Goal: Task Accomplishment & Management: Complete application form

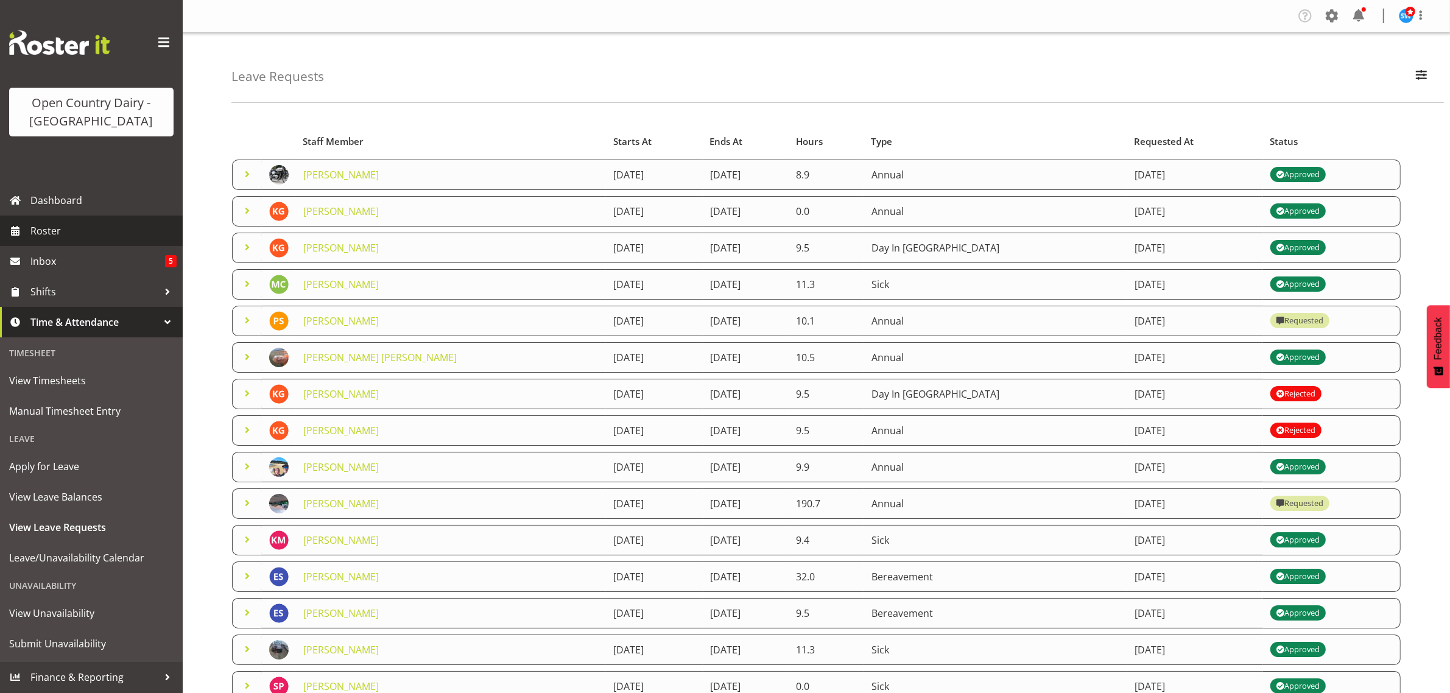
drag, startPoint x: 0, startPoint y: 0, endPoint x: 38, endPoint y: 230, distance: 233.3
click at [40, 230] on span "Roster" at bounding box center [103, 231] width 146 height 18
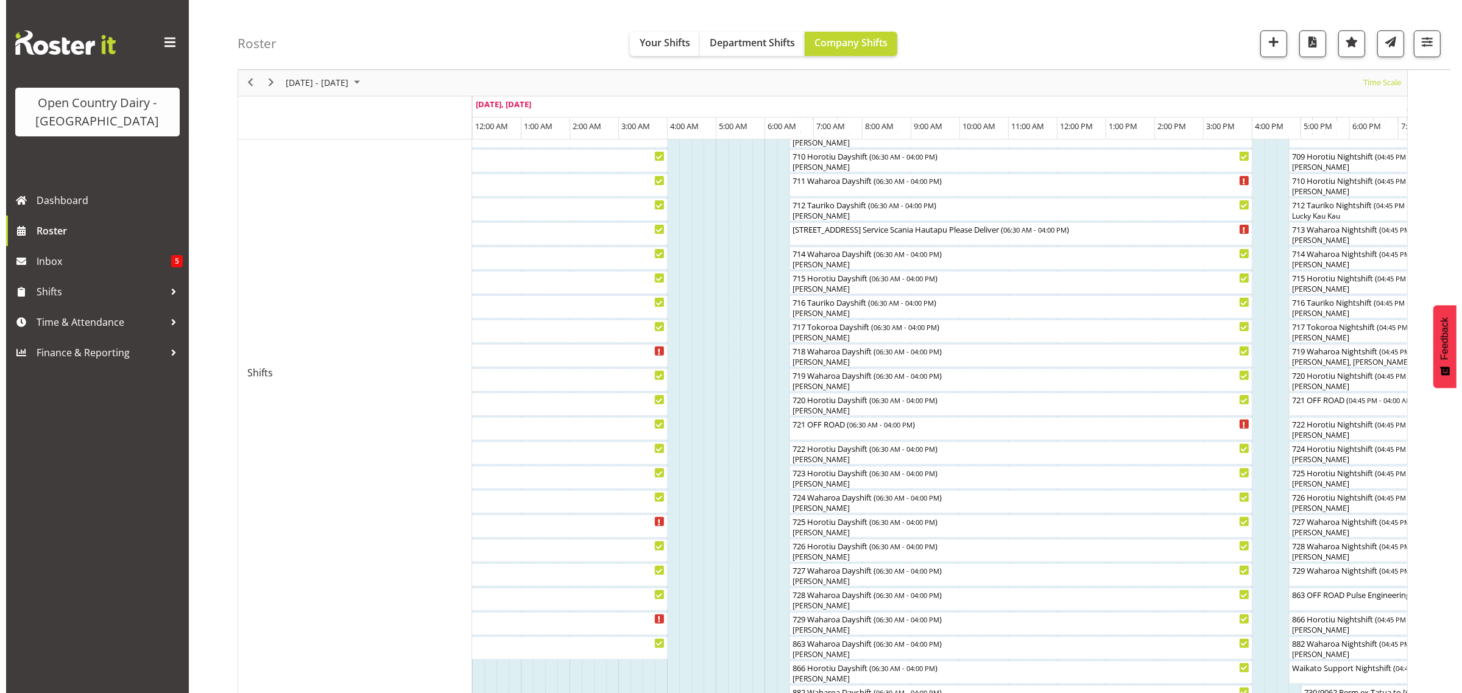
scroll to position [533, 0]
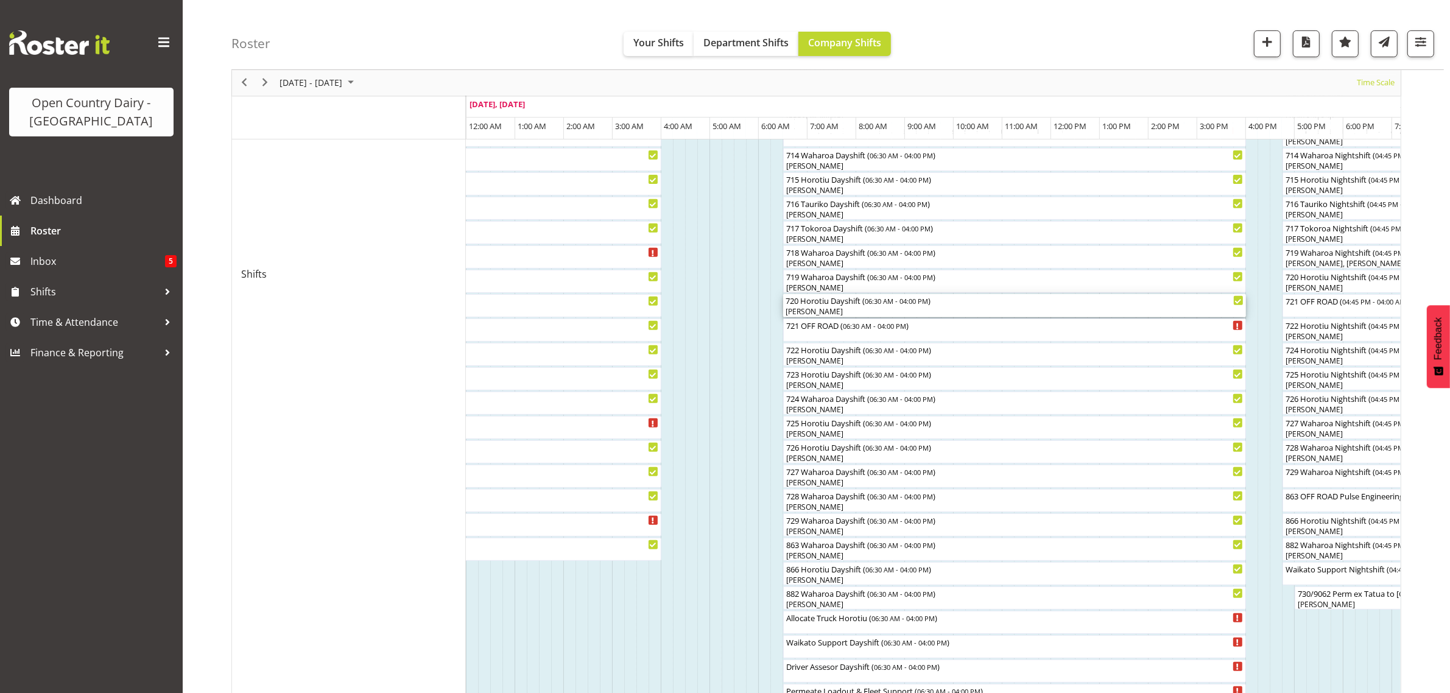
click at [808, 311] on div "[PERSON_NAME]" at bounding box center [1015, 311] width 458 height 11
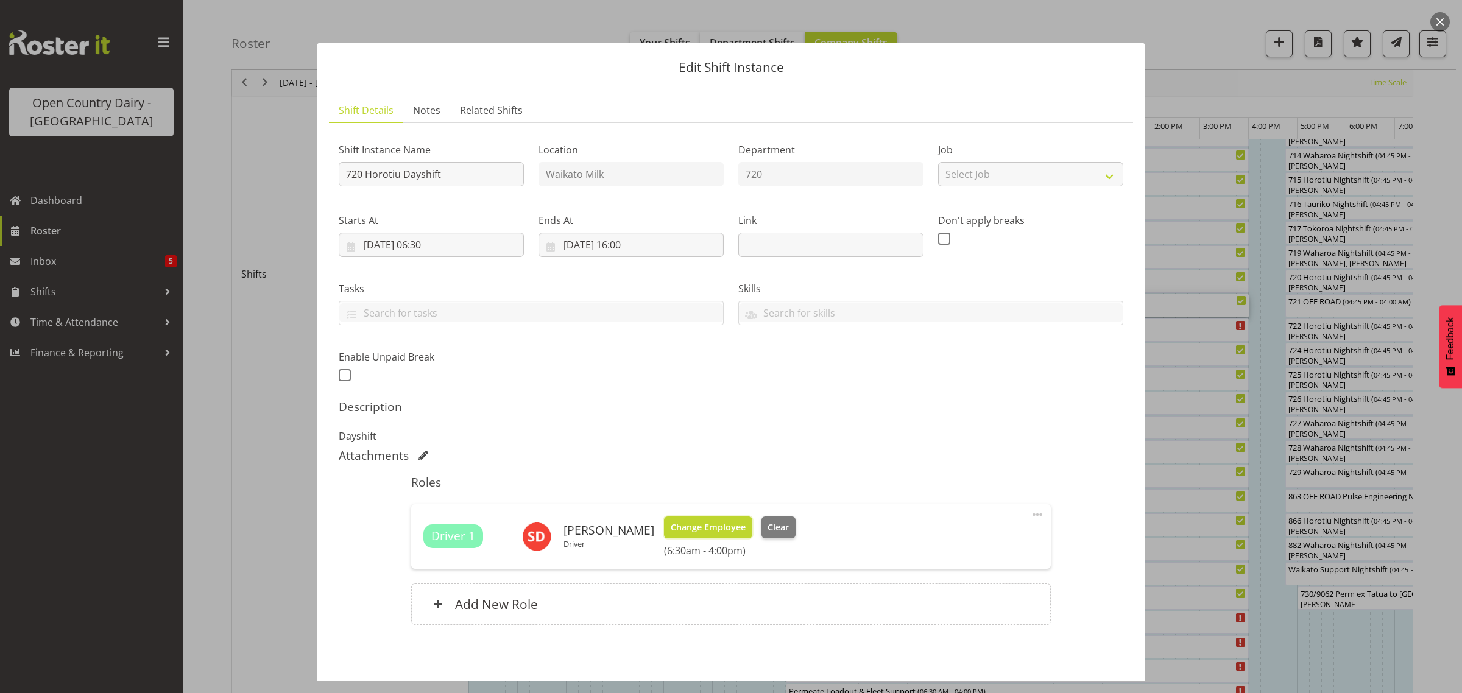
click at [708, 519] on button "Change Employee" at bounding box center [708, 528] width 88 height 22
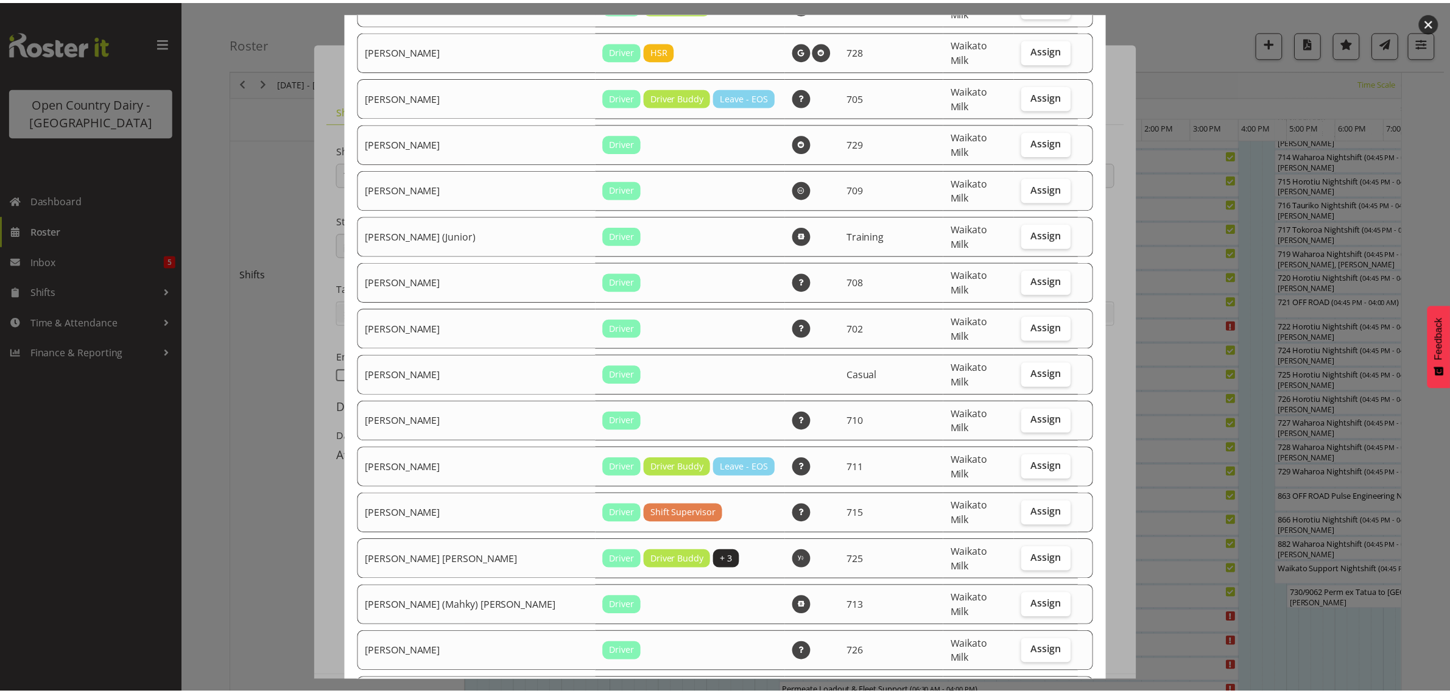
scroll to position [0, 0]
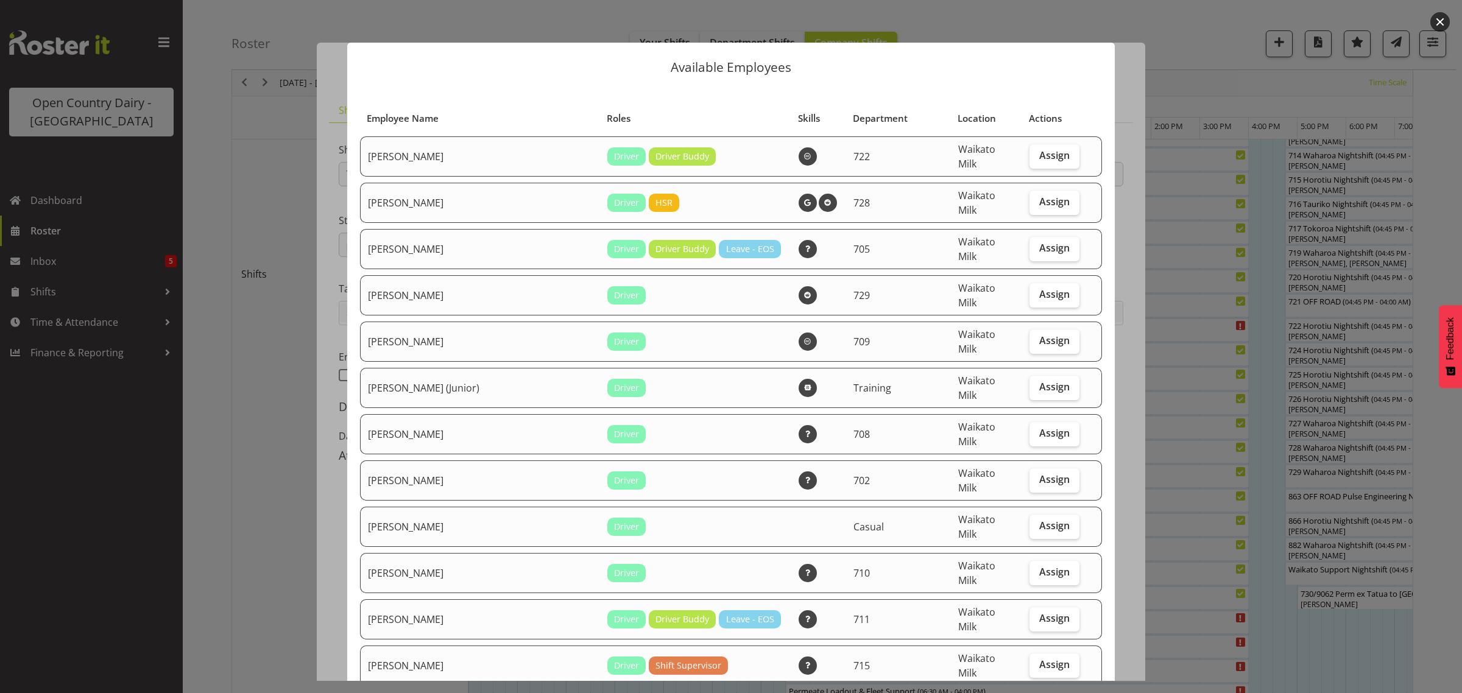
click at [267, 214] on div at bounding box center [731, 346] width 1462 height 693
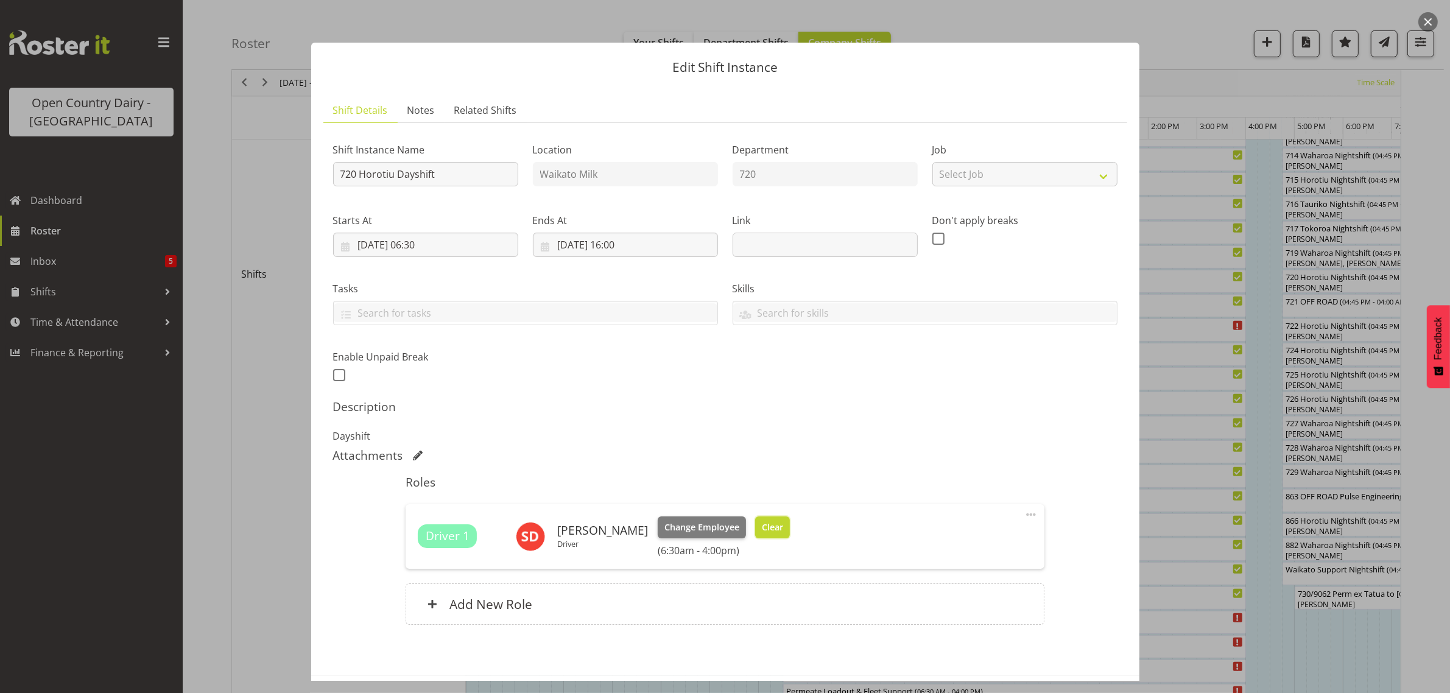
click at [762, 527] on span "Clear" at bounding box center [772, 527] width 21 height 13
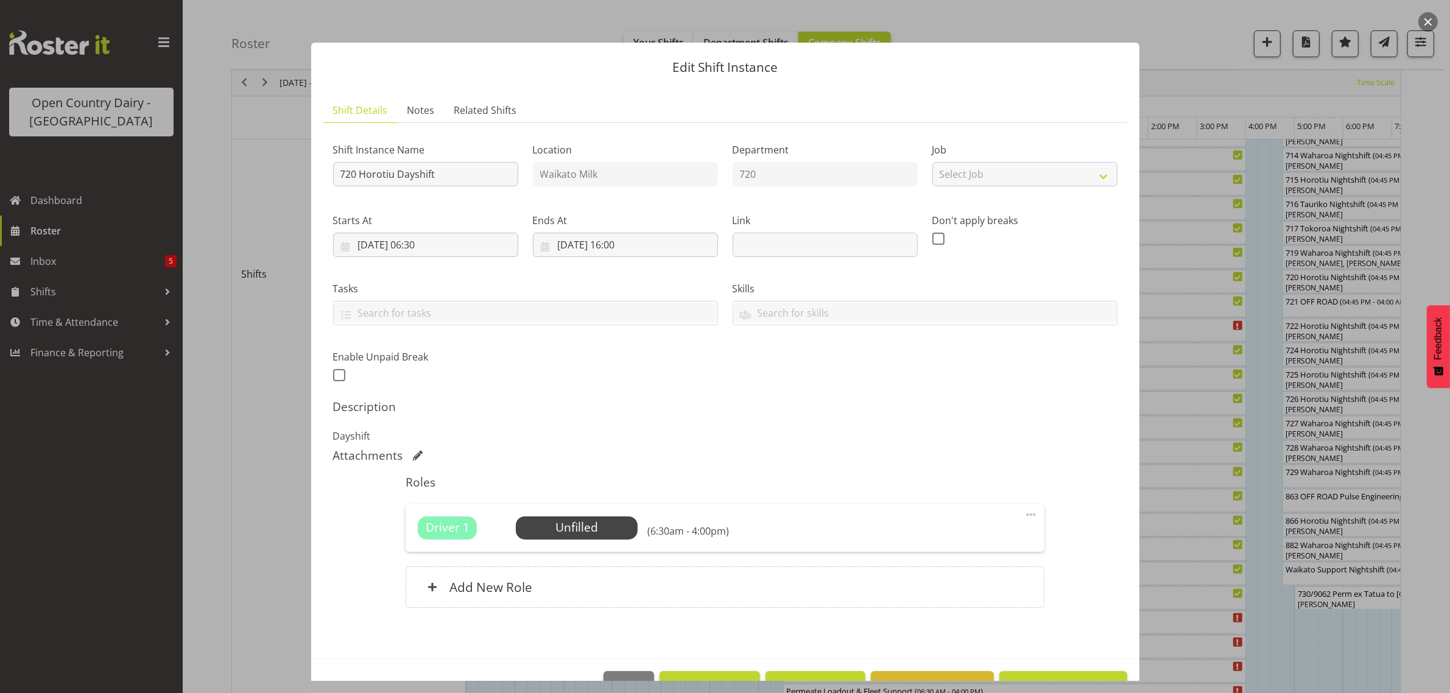
scroll to position [35, 0]
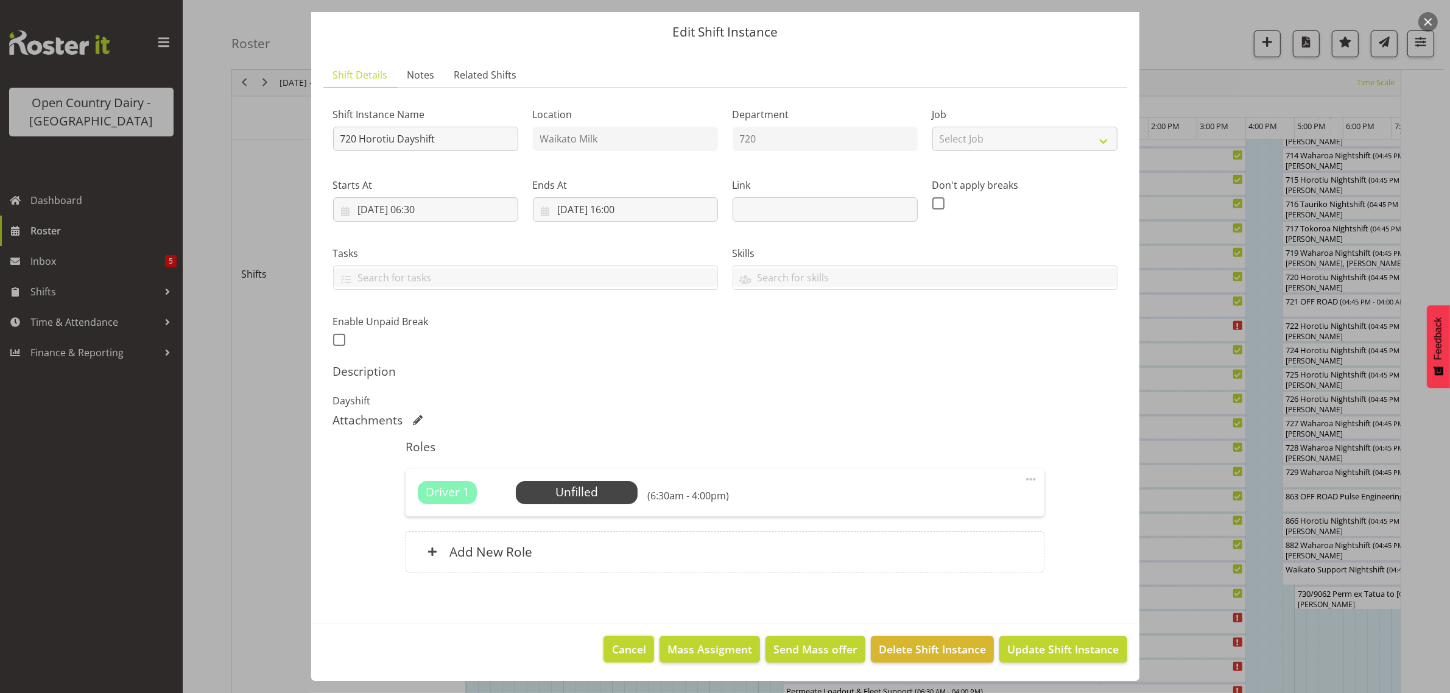
click at [616, 640] on button "Cancel" at bounding box center [629, 649] width 50 height 27
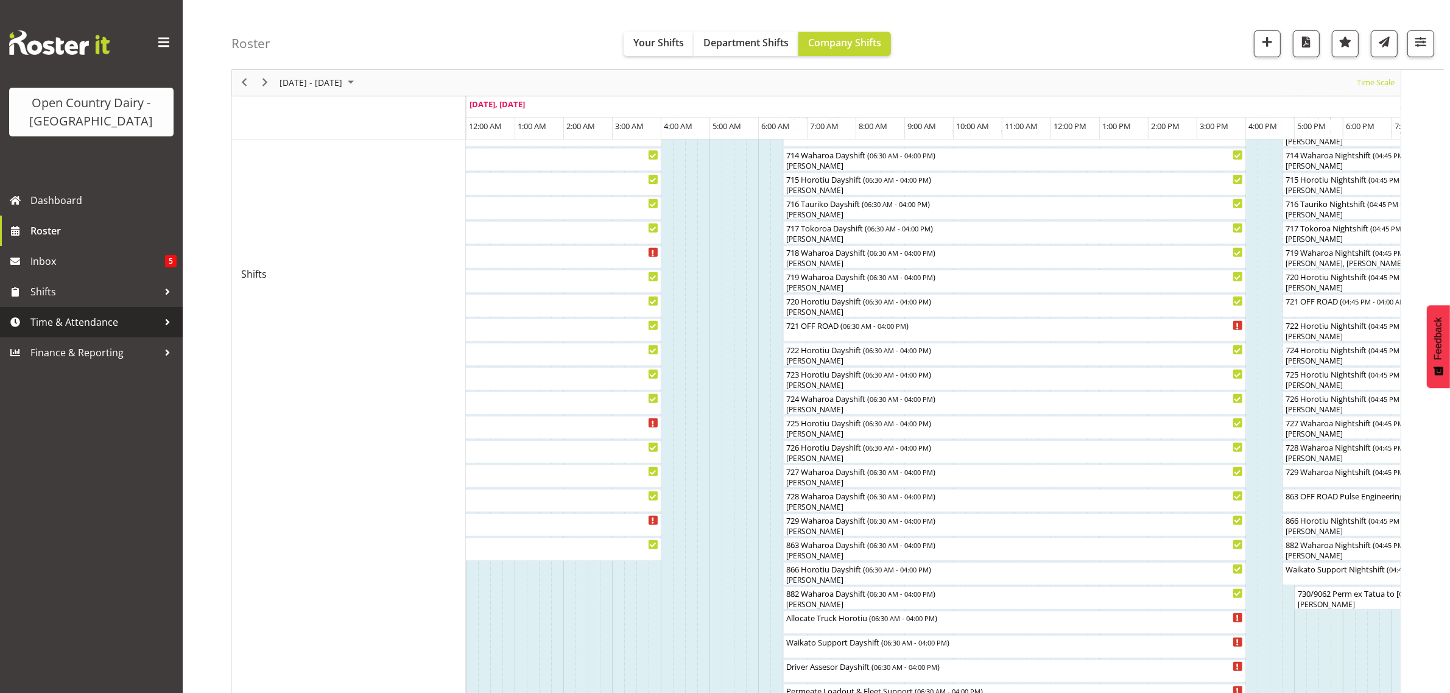
click at [77, 320] on span "Time & Attendance" at bounding box center [94, 322] width 128 height 18
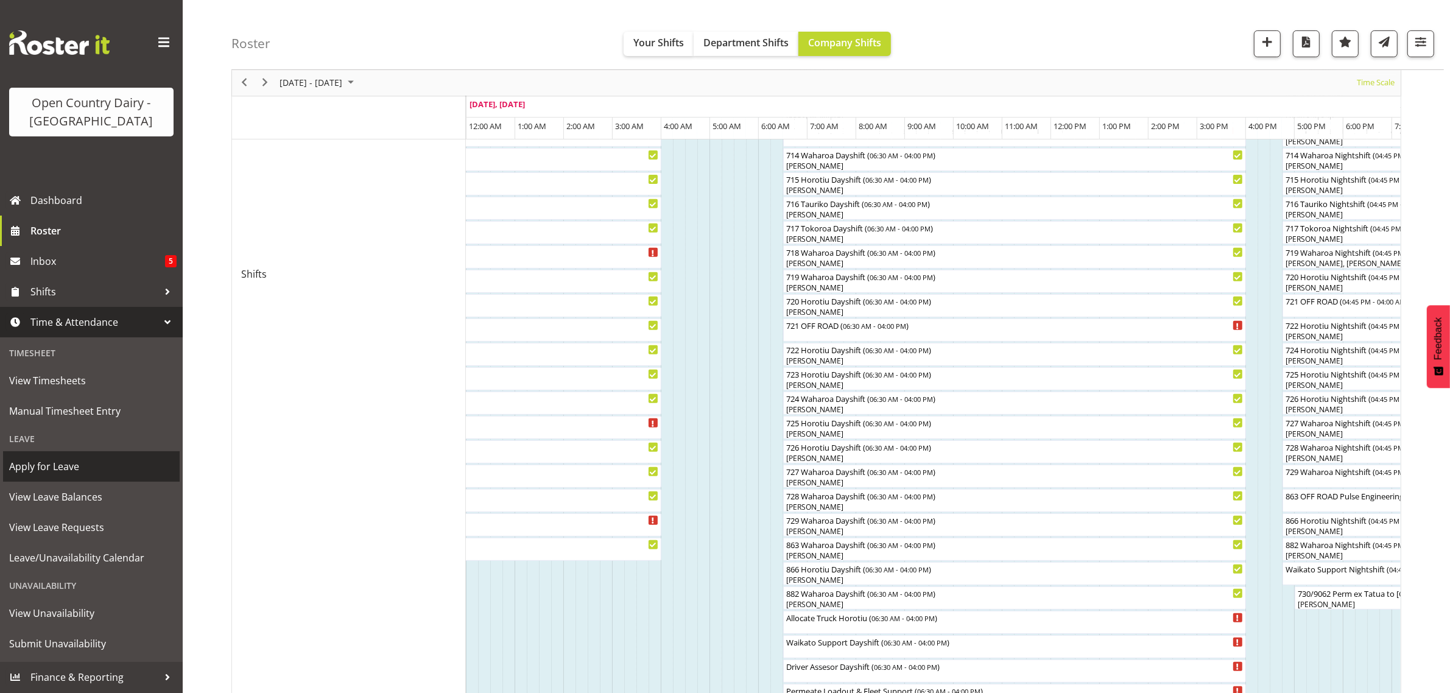
click at [57, 471] on span "Apply for Leave" at bounding box center [91, 466] width 164 height 18
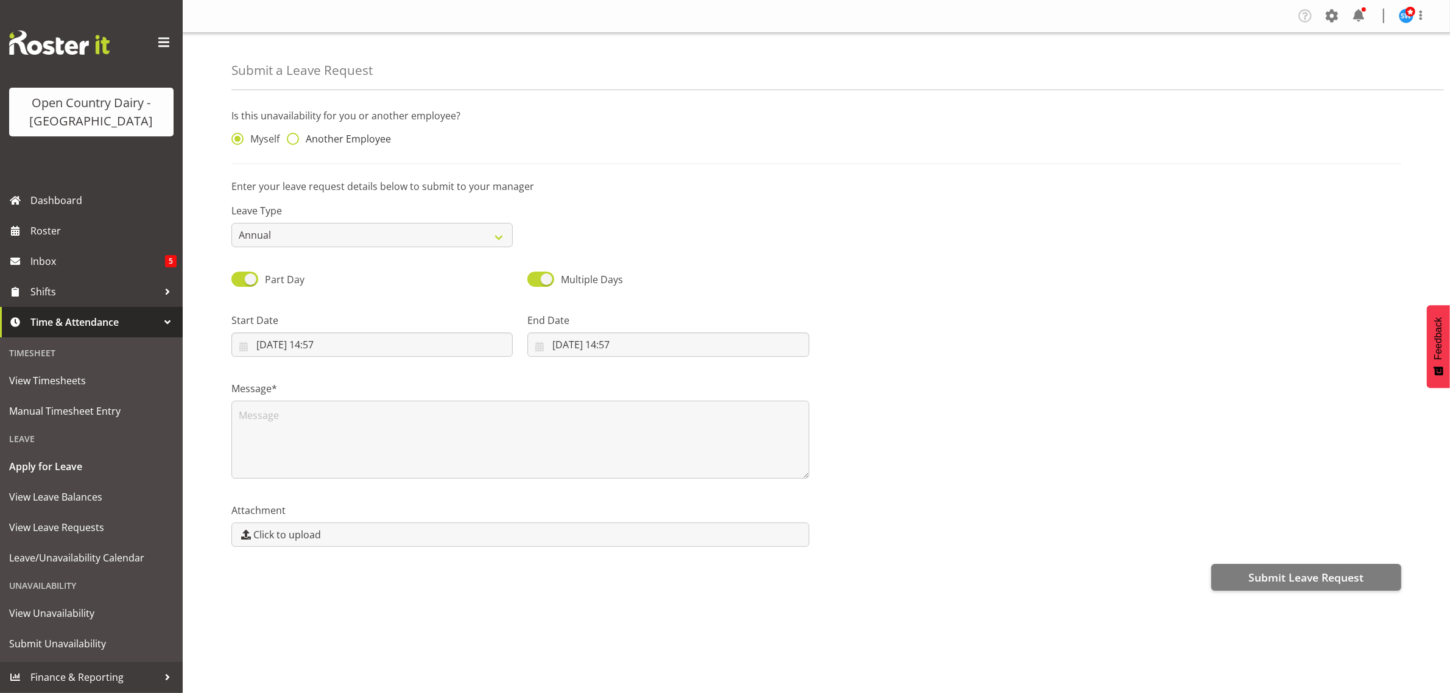
click at [294, 142] on span at bounding box center [293, 139] width 12 height 12
click at [294, 142] on input "Another Employee" at bounding box center [291, 139] width 8 height 8
radio input "true"
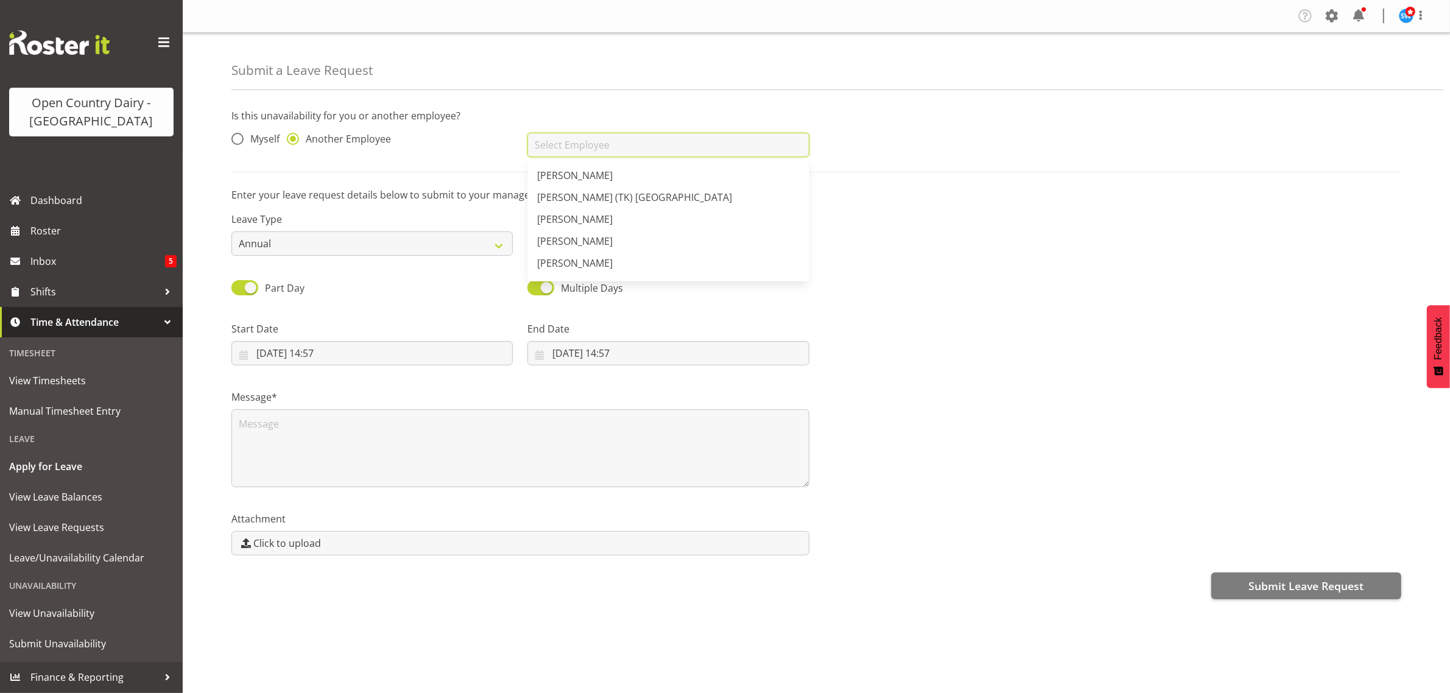
click at [549, 146] on input "text" at bounding box center [667, 145] width 281 height 24
click at [561, 192] on span "[PERSON_NAME]" at bounding box center [575, 197] width 76 height 13
type input "[PERSON_NAME]"
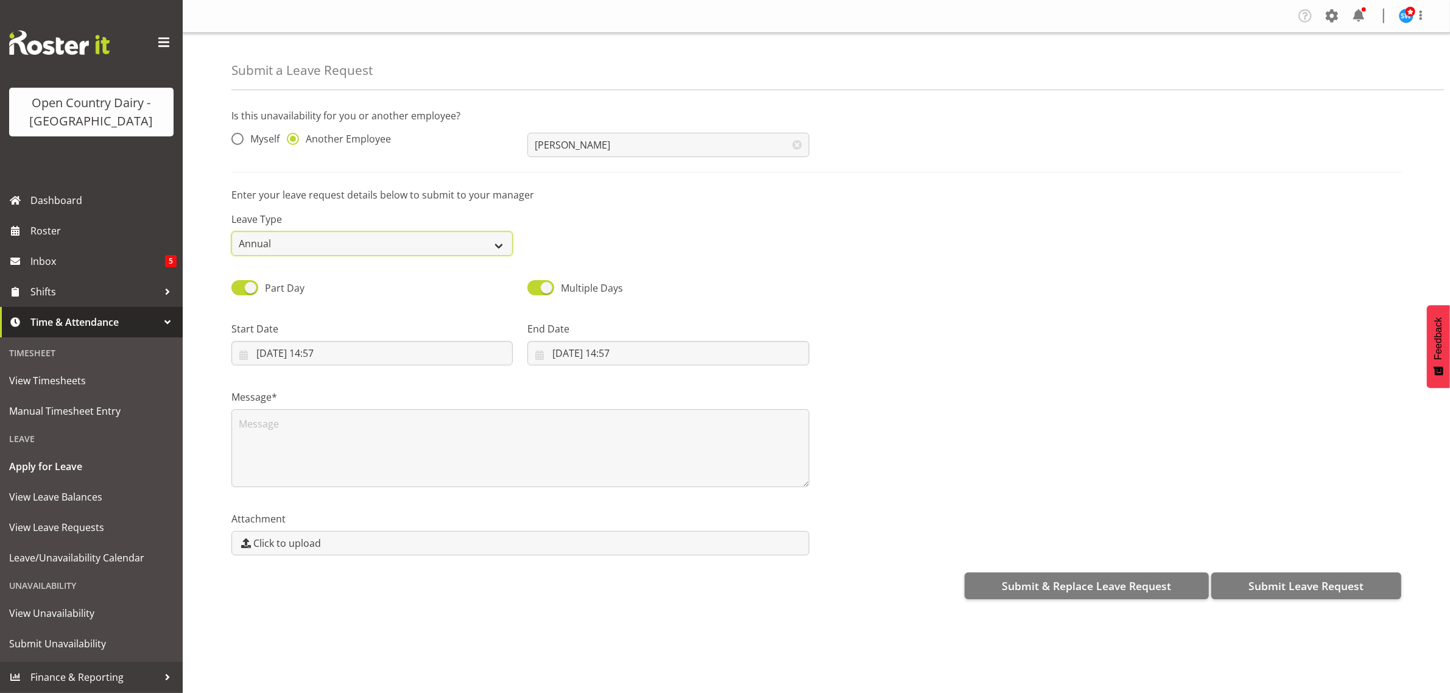
click at [495, 245] on select "Annual Sick Leave Without Pay Bereavement Domestic Violence Parental Jury Servi…" at bounding box center [371, 243] width 281 height 24
select select "Sick"
click at [231, 231] on select "Annual Sick Leave Without Pay Bereavement Domestic Violence Parental Jury Servi…" at bounding box center [371, 243] width 281 height 24
click at [302, 353] on input "20/08/2025, 14:57" at bounding box center [371, 353] width 281 height 24
click at [372, 525] on span "21" at bounding box center [368, 521] width 10 height 12
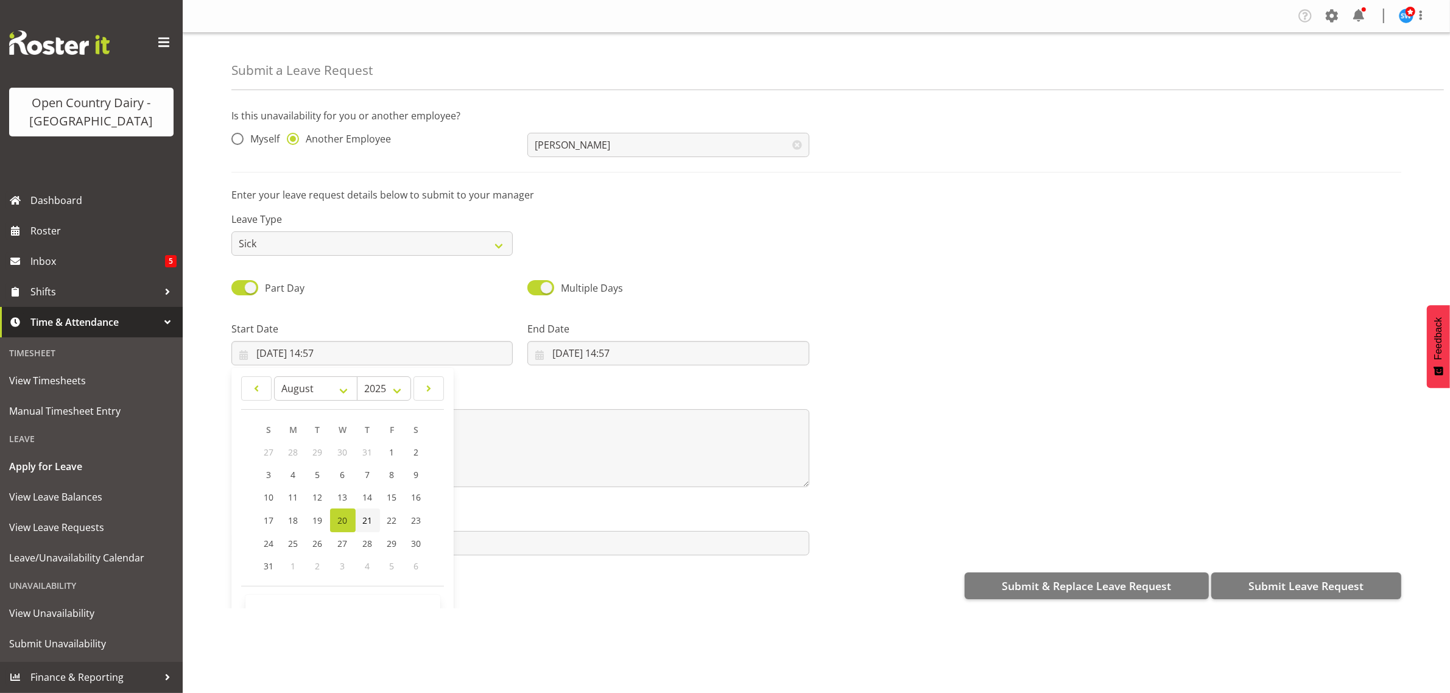
type input "21/08/2025, 14:57"
click at [530, 384] on div "Message*" at bounding box center [520, 434] width 593 height 122
click at [317, 354] on input "21/08/2025, 14:57" at bounding box center [371, 353] width 281 height 24
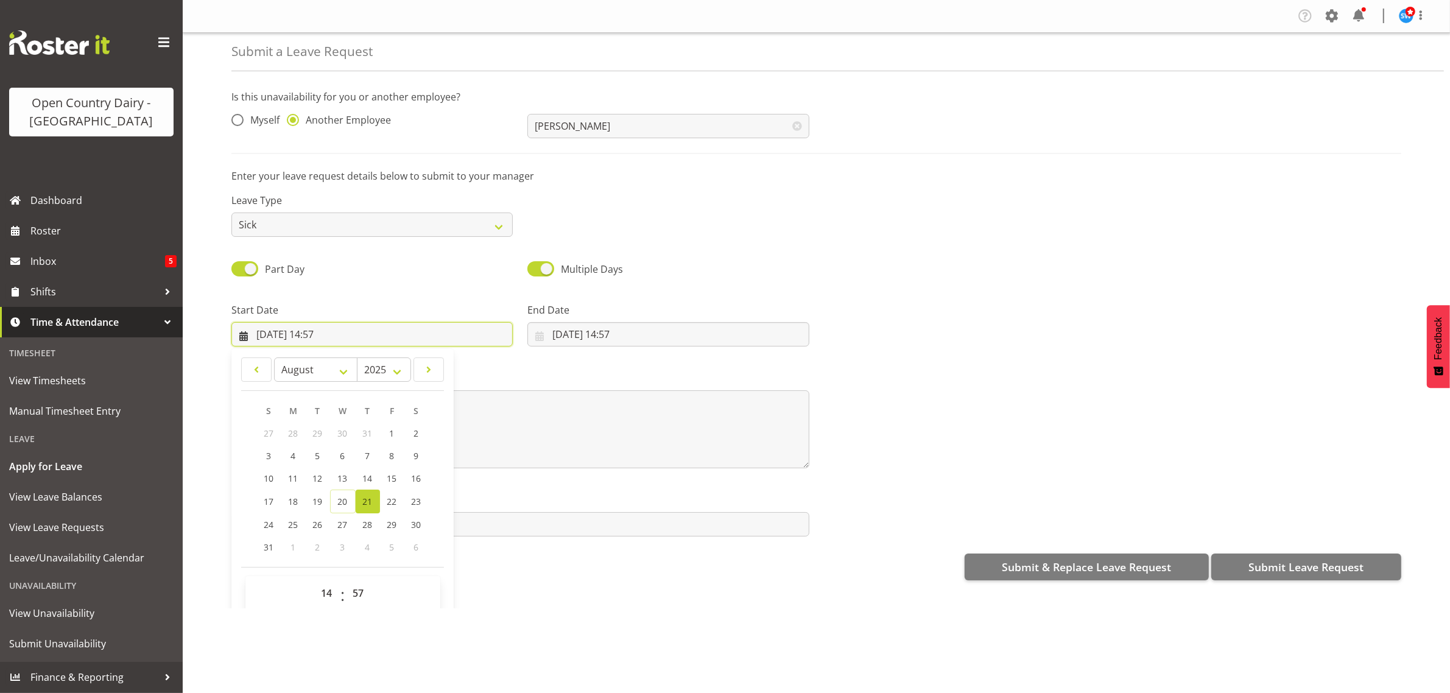
scroll to position [35, 0]
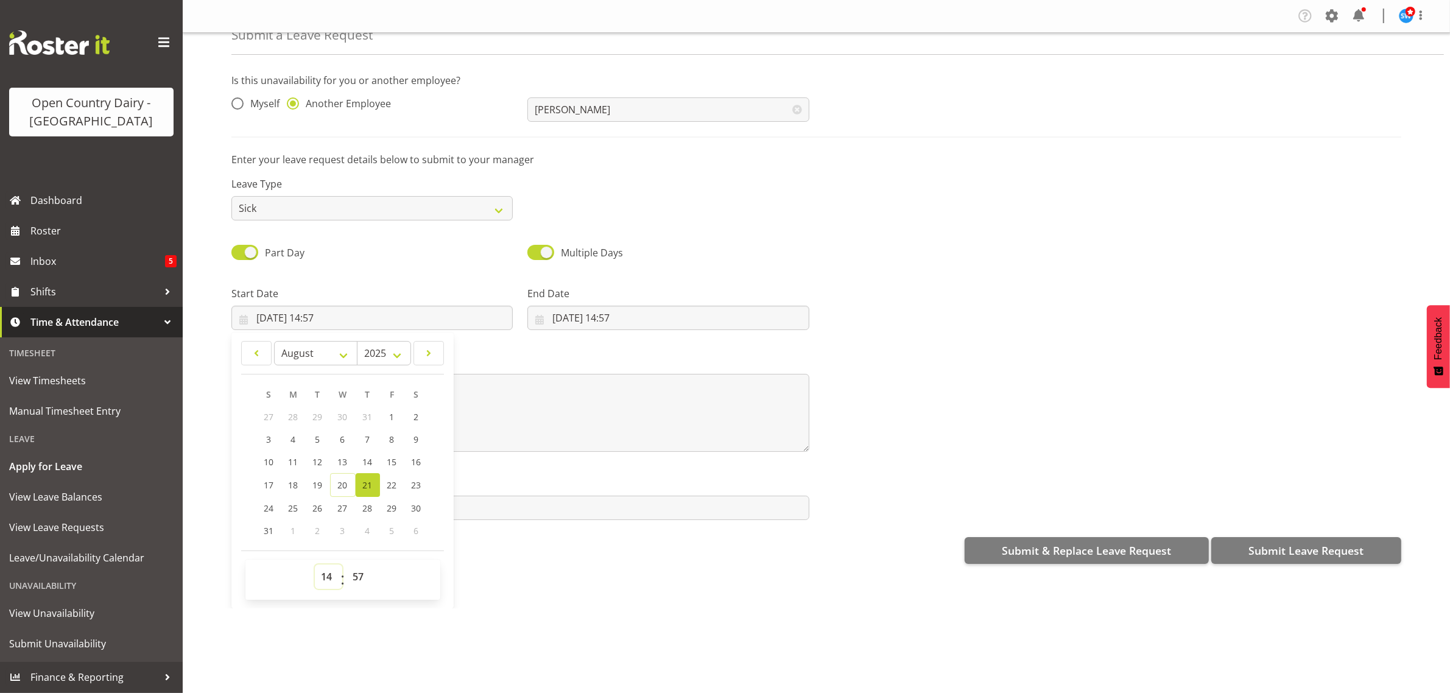
click at [321, 580] on select "00 01 02 03 04 05 06 07 08 09 10 11 12 13 14 15 16 17 18 19 20 21 22 23" at bounding box center [328, 577] width 27 height 24
select select "6"
click at [315, 565] on select "00 01 02 03 04 05 06 07 08 09 10 11 12 13 14 15 16 17 18 19 20 21 22 23" at bounding box center [328, 577] width 27 height 24
type input "21/08/2025, 06:57"
click at [358, 577] on select "00 01 02 03 04 05 06 07 08 09 10 11 12 13 14 15 16 17 18 19 20 21 22 23 24 25 2…" at bounding box center [360, 577] width 27 height 24
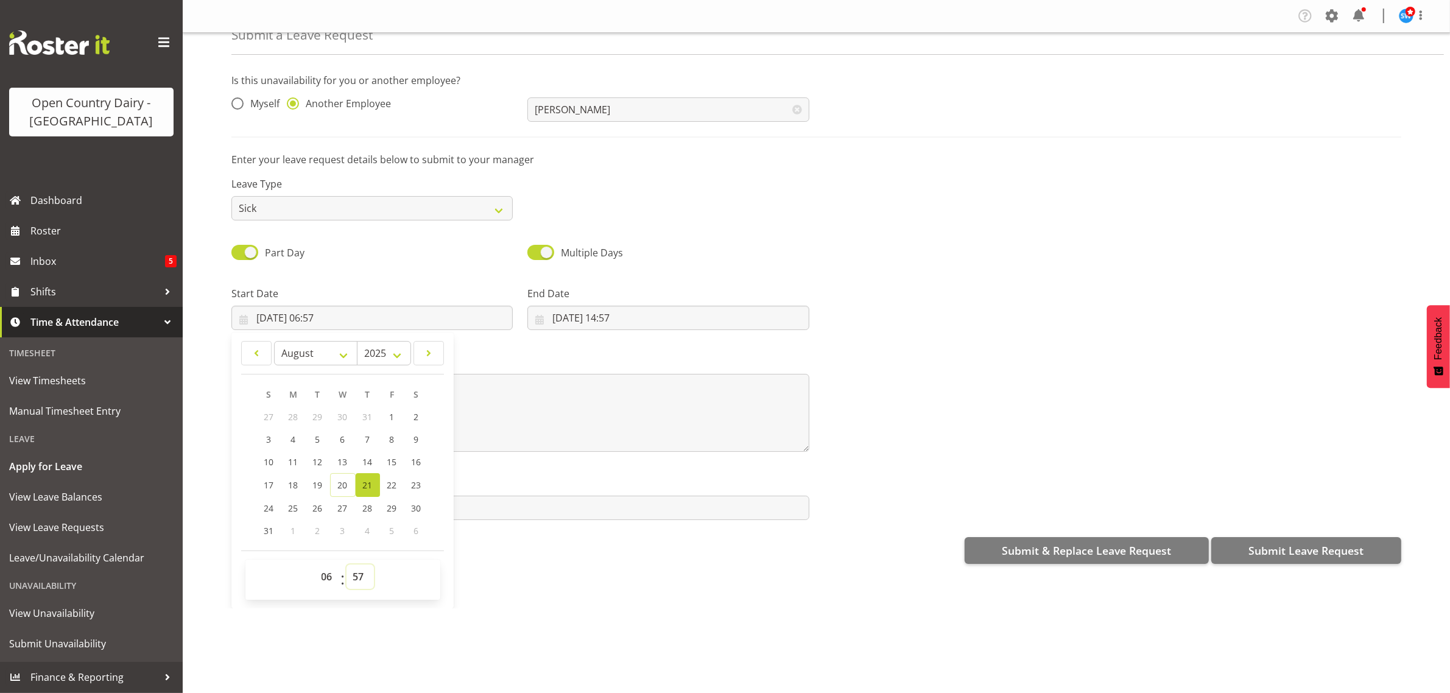
select select "30"
click at [347, 565] on select "00 01 02 03 04 05 06 07 08 09 10 11 12 13 14 15 16 17 18 19 20 21 22 23 24 25 2…" at bounding box center [360, 577] width 27 height 24
type input "[DATE] 06:30"
click at [496, 577] on div "Submit a Leave Request Is this unavailability for you or another employee? Myse…" at bounding box center [817, 321] width 1268 height 576
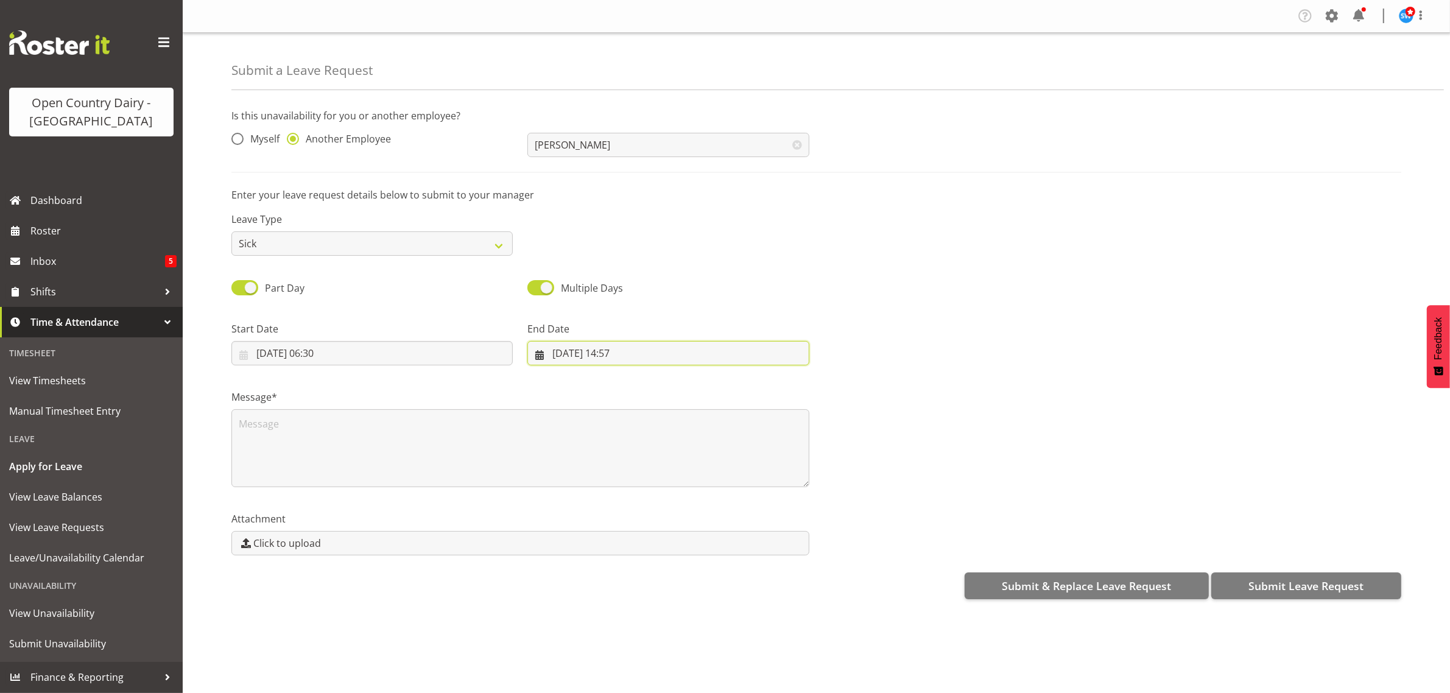
click at [594, 356] on input "20/08/2025, 14:57" at bounding box center [667, 353] width 281 height 24
click at [663, 522] on span "21" at bounding box center [664, 521] width 10 height 12
type input "21/08/2025, 14:57"
click at [619, 355] on input "21/08/2025, 14:57" at bounding box center [667, 353] width 281 height 24
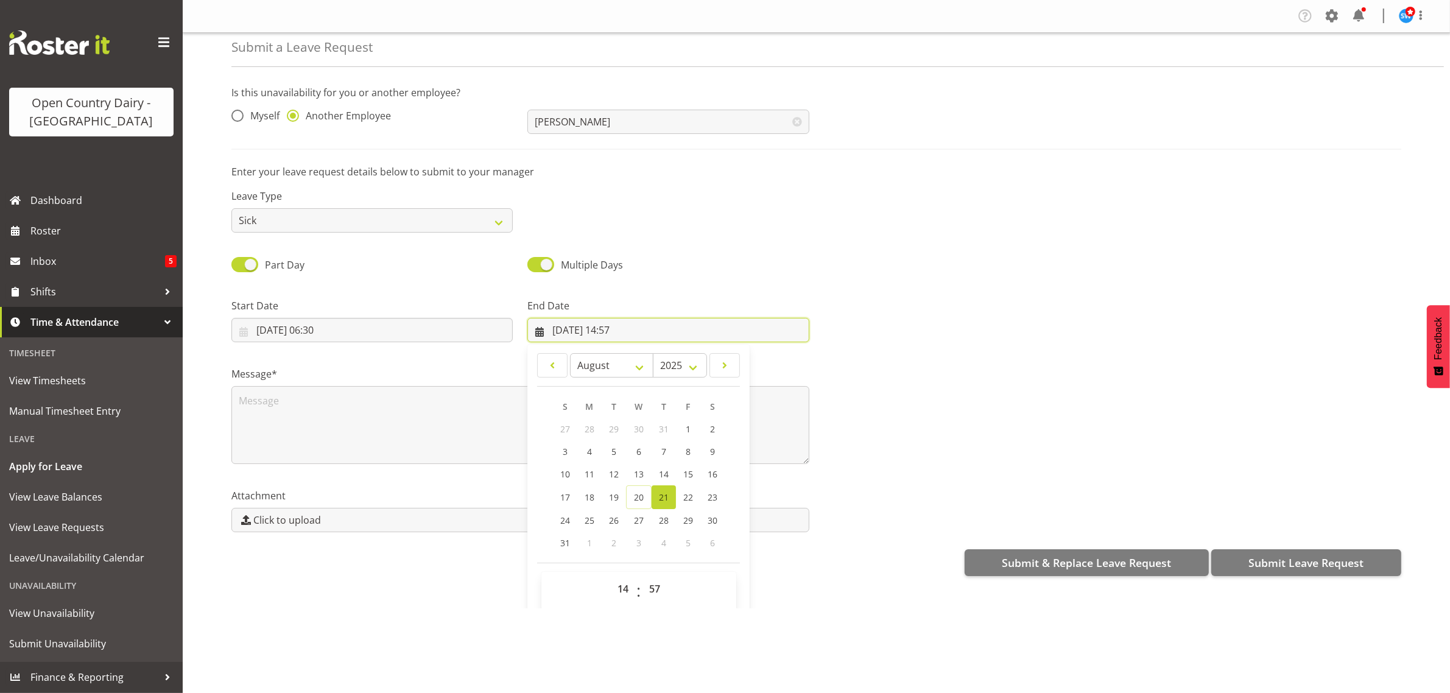
scroll to position [35, 0]
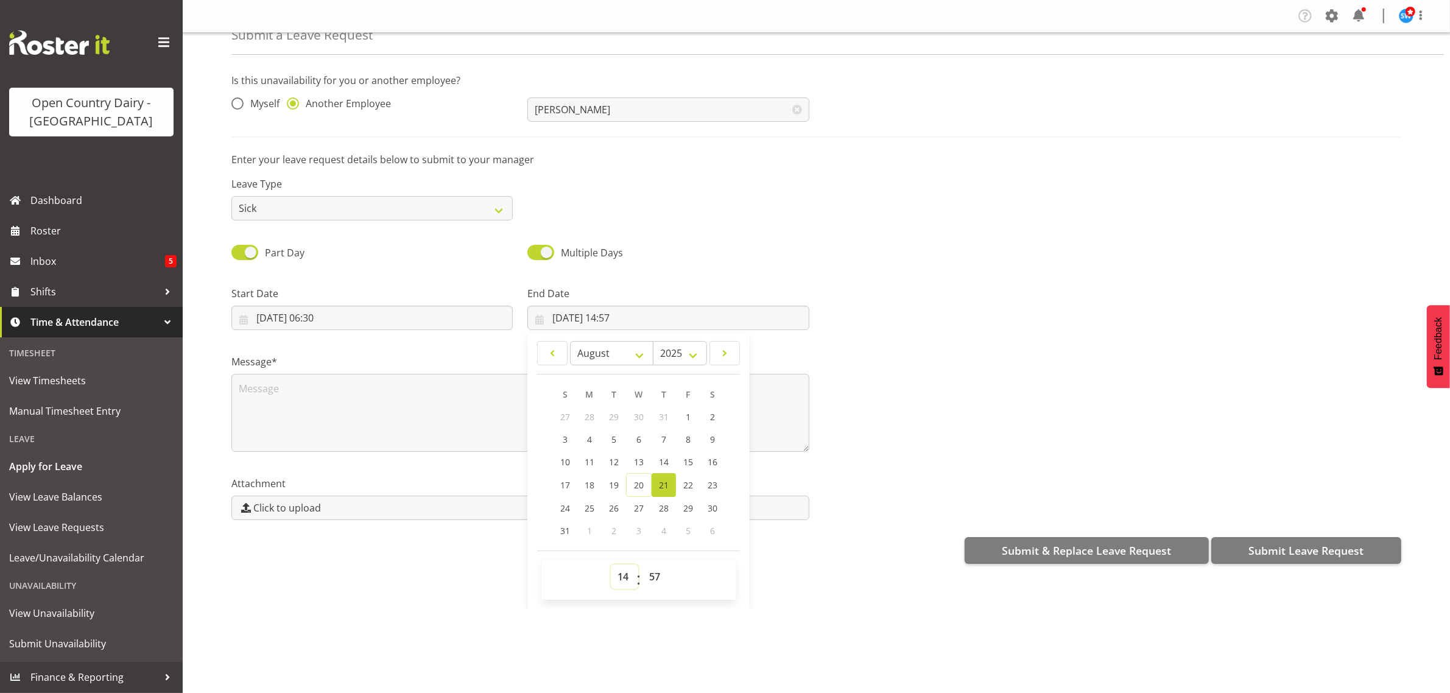
click at [625, 576] on select "00 01 02 03 04 05 06 07 08 09 10 11 12 13 14 15 16 17 18 19 20 21 22 23" at bounding box center [624, 577] width 27 height 24
select select "16"
click at [611, 565] on select "00 01 02 03 04 05 06 07 08 09 10 11 12 13 14 15 16 17 18 19 20 21 22 23" at bounding box center [624, 577] width 27 height 24
type input "21/08/2025, 16:57"
click at [652, 576] on select "00 01 02 03 04 05 06 07 08 09 10 11 12 13 14 15 16 17 18 19 20 21 22 23 24 25 2…" at bounding box center [656, 577] width 27 height 24
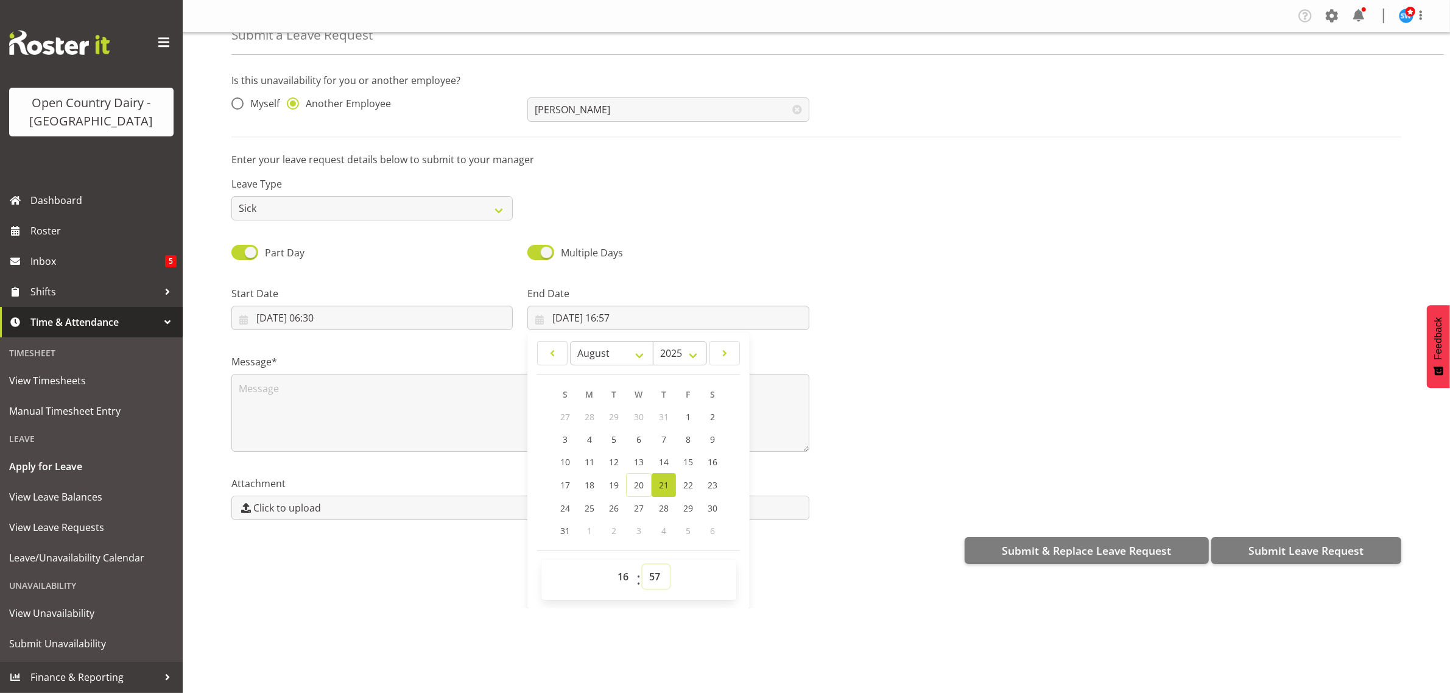
click at [653, 577] on select "00 01 02 03 04 05 06 07 08 09 10 11 12 13 14 15 16 17 18 19 20 21 22 23 24 25 2…" at bounding box center [656, 577] width 27 height 24
select select "0"
click at [643, 565] on select "00 01 02 03 04 05 06 07 08 09 10 11 12 13 14 15 16 17 18 19 20 21 22 23 24 25 2…" at bounding box center [656, 577] width 27 height 24
type input "[DATE] 16:00"
click at [1085, 199] on div "Leave Type Annual Sick Leave Without Pay Bereavement Domestic Violence Parental…" at bounding box center [816, 194] width 1185 height 68
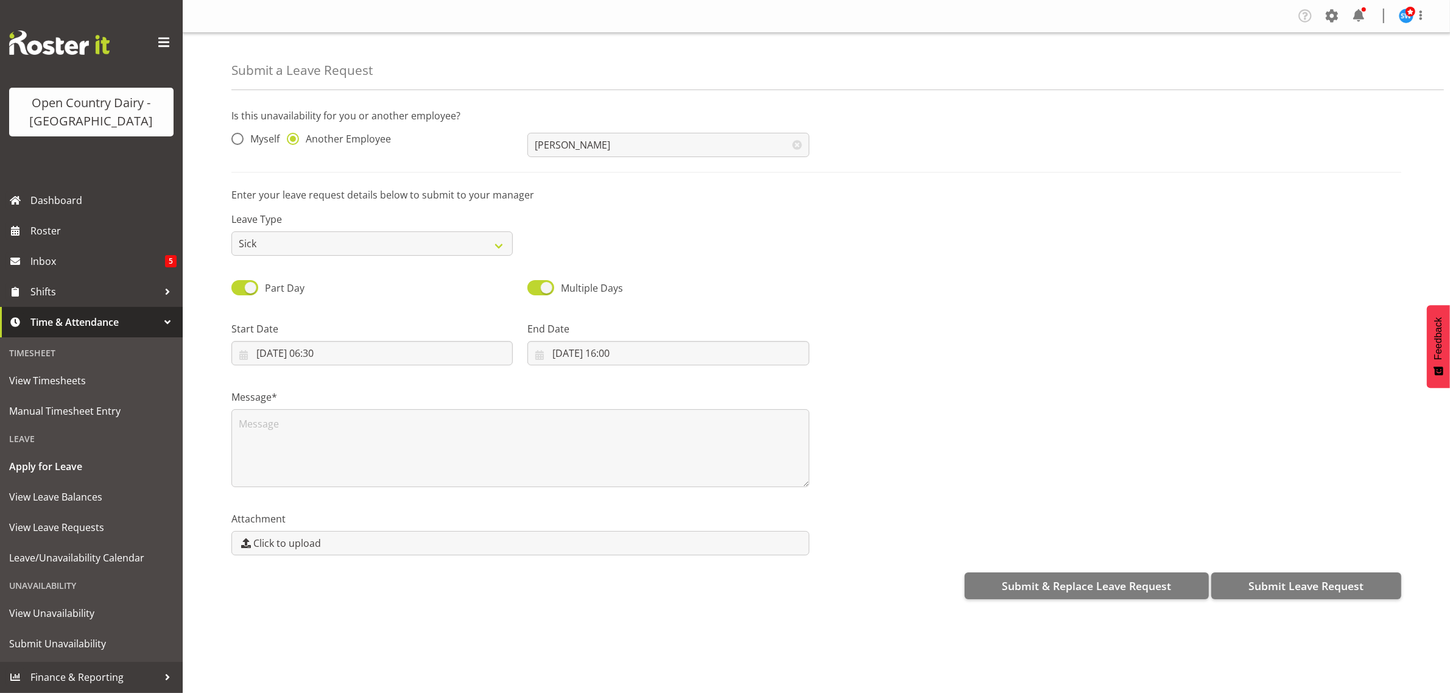
scroll to position [0, 0]
click at [299, 431] on textarea at bounding box center [520, 448] width 578 height 78
type textarea "Steve Called in sick"
click at [1307, 589] on span "Submit Leave Request" at bounding box center [1306, 586] width 115 height 16
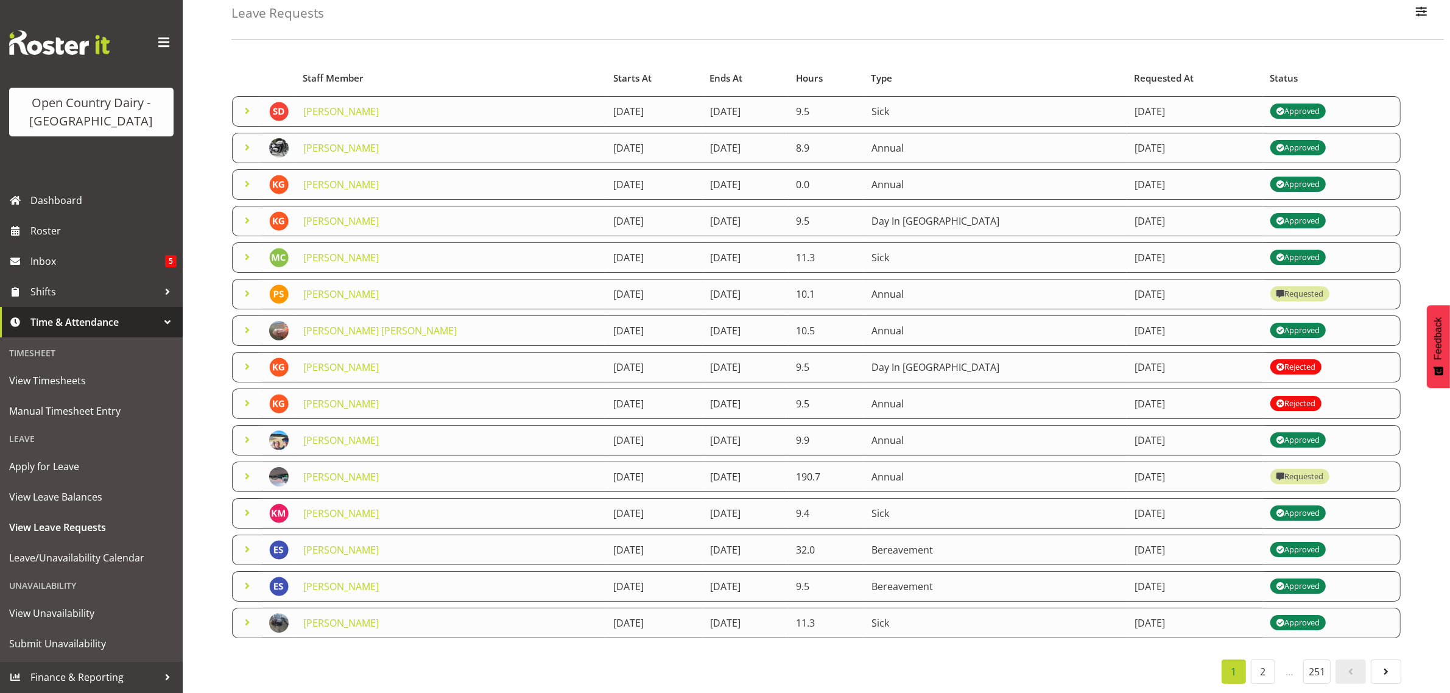
scroll to position [79, 0]
drag, startPoint x: 60, startPoint y: 227, endPoint x: 56, endPoint y: 233, distance: 6.6
click at [58, 227] on span "Roster" at bounding box center [103, 231] width 146 height 18
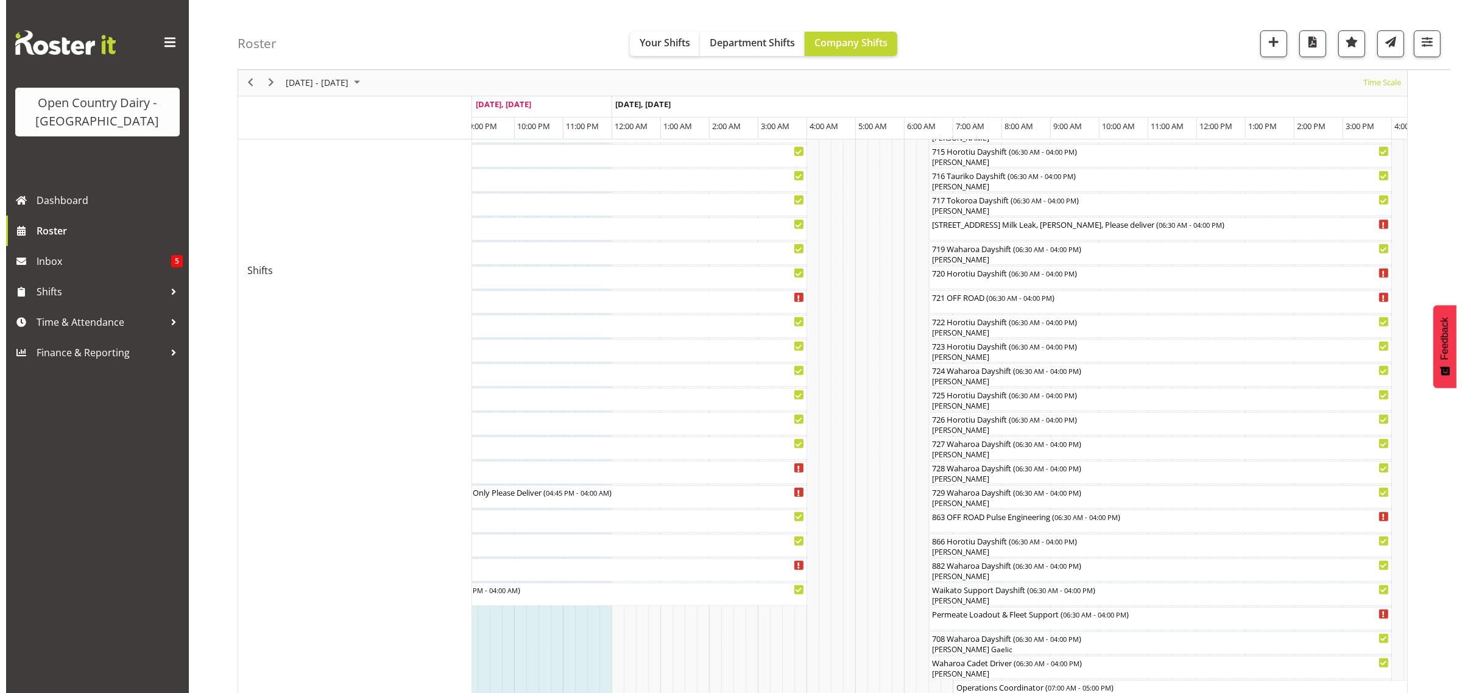
scroll to position [460, 0]
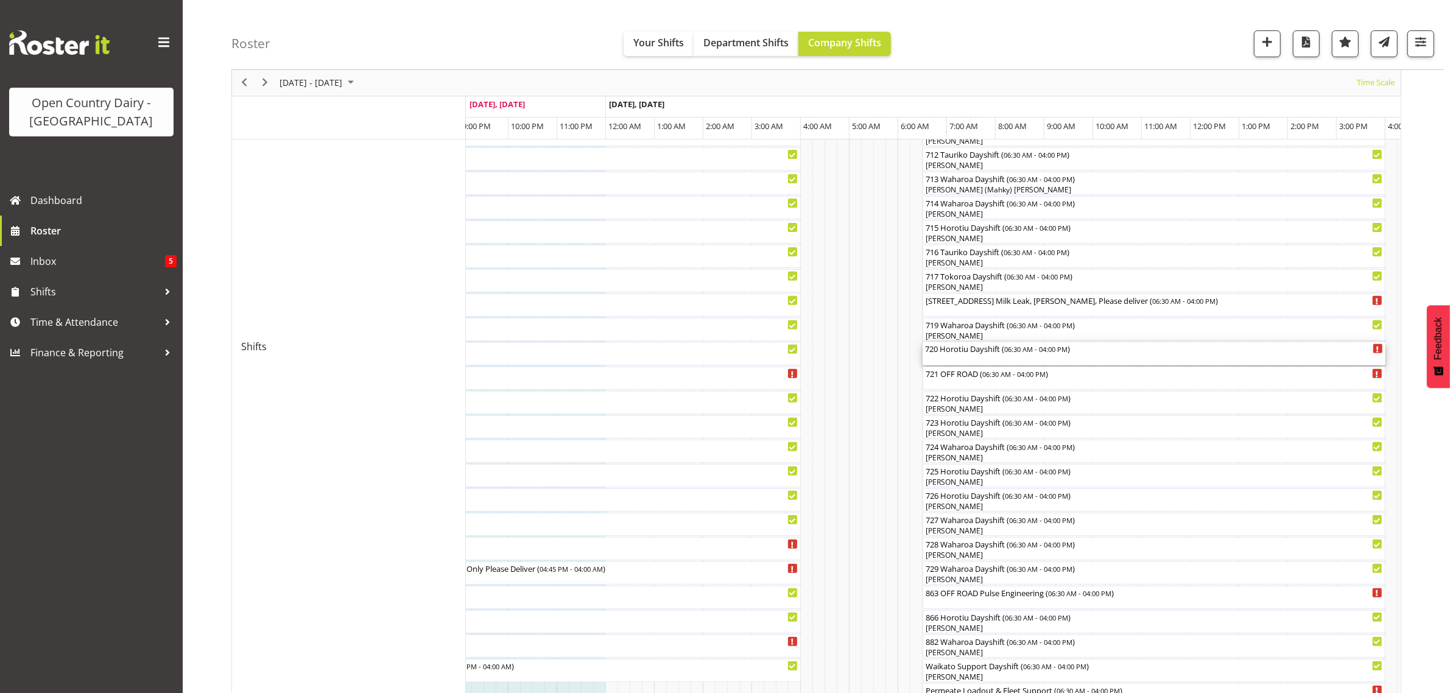
click at [953, 352] on div "720 Horotiu Dayshift ( 06:30 AM - 04:00 PM )" at bounding box center [1154, 348] width 458 height 12
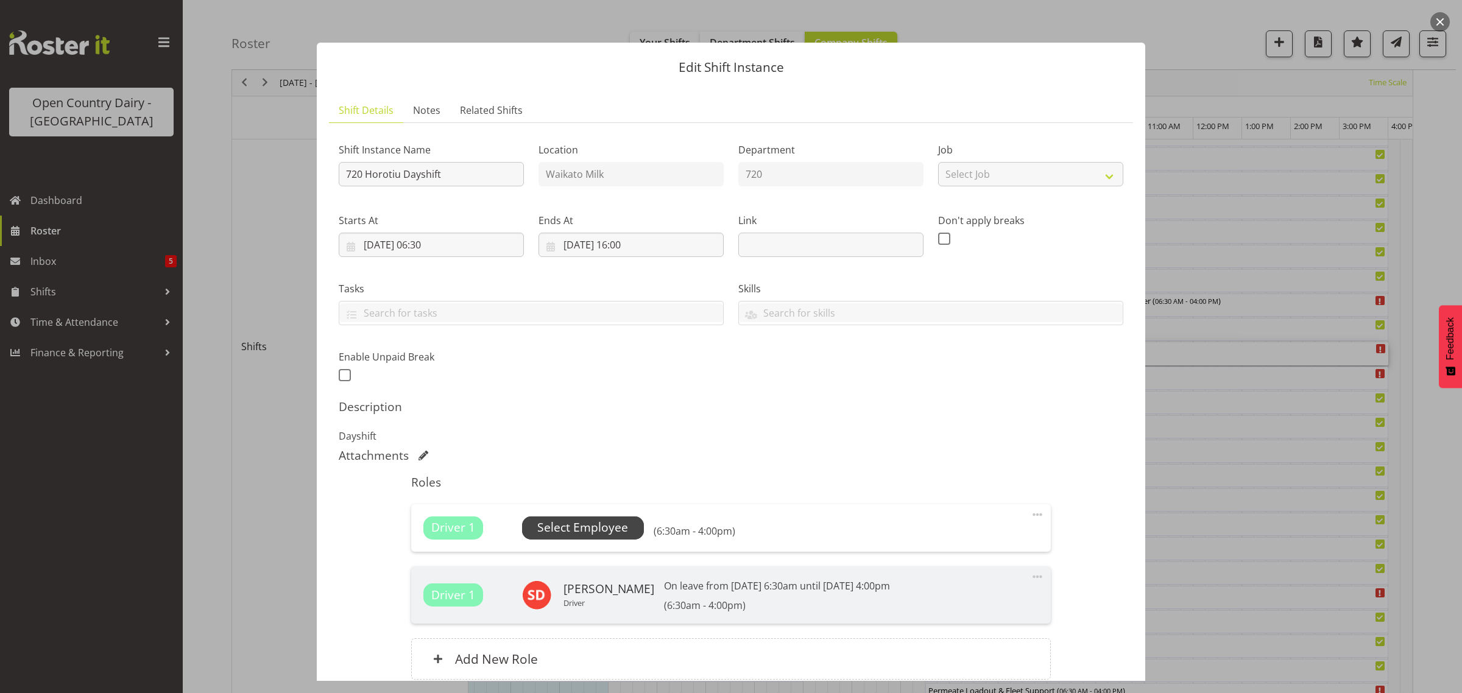
click at [579, 526] on span "Select Employee" at bounding box center [582, 528] width 91 height 18
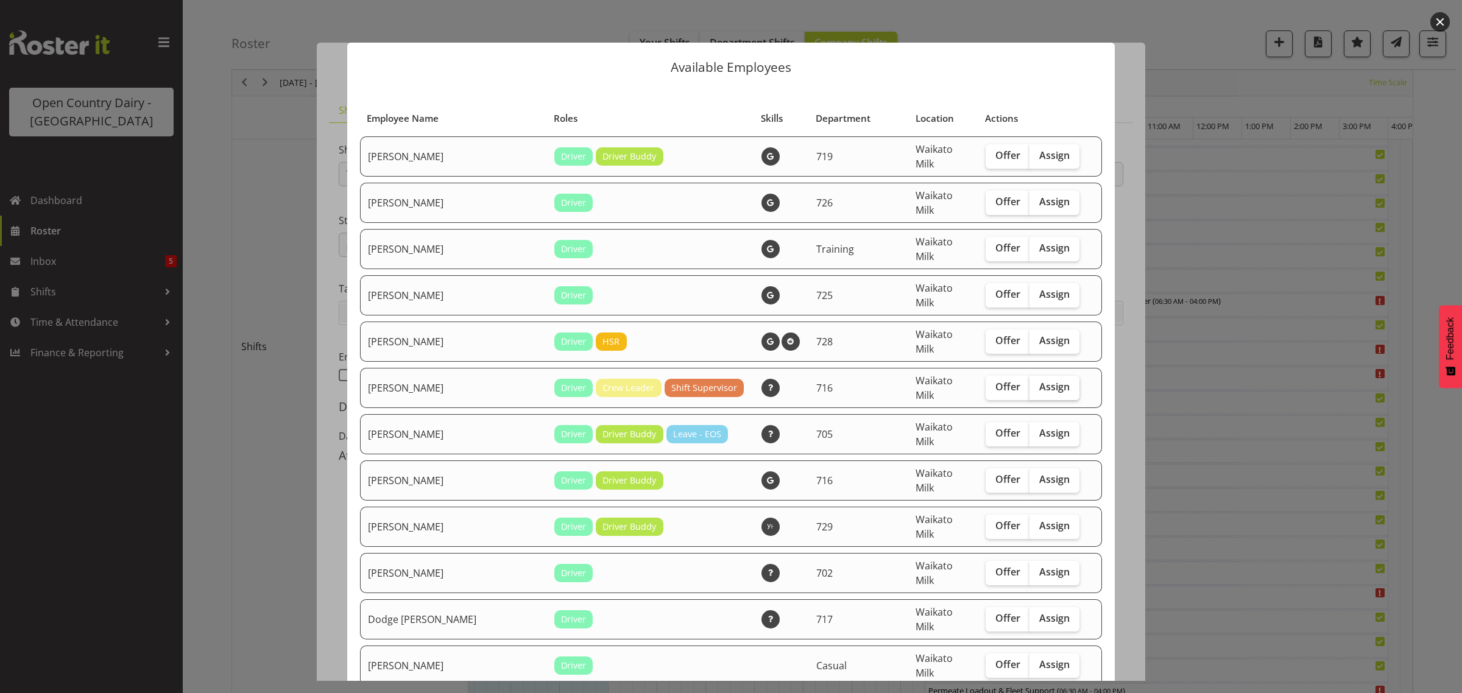
click at [1039, 381] on span "Assign" at bounding box center [1054, 387] width 30 height 12
click at [1034, 383] on input "Assign" at bounding box center [1033, 387] width 8 height 8
checkbox input "true"
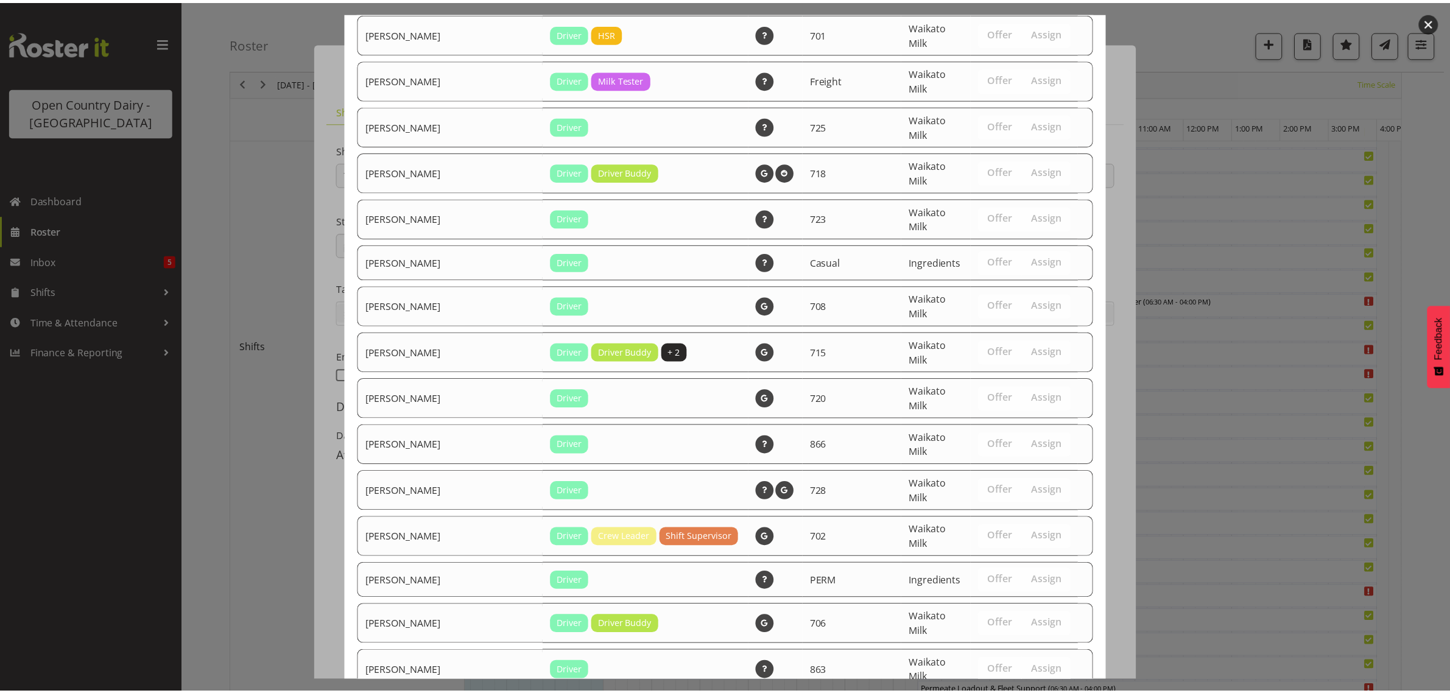
scroll to position [1652, 0]
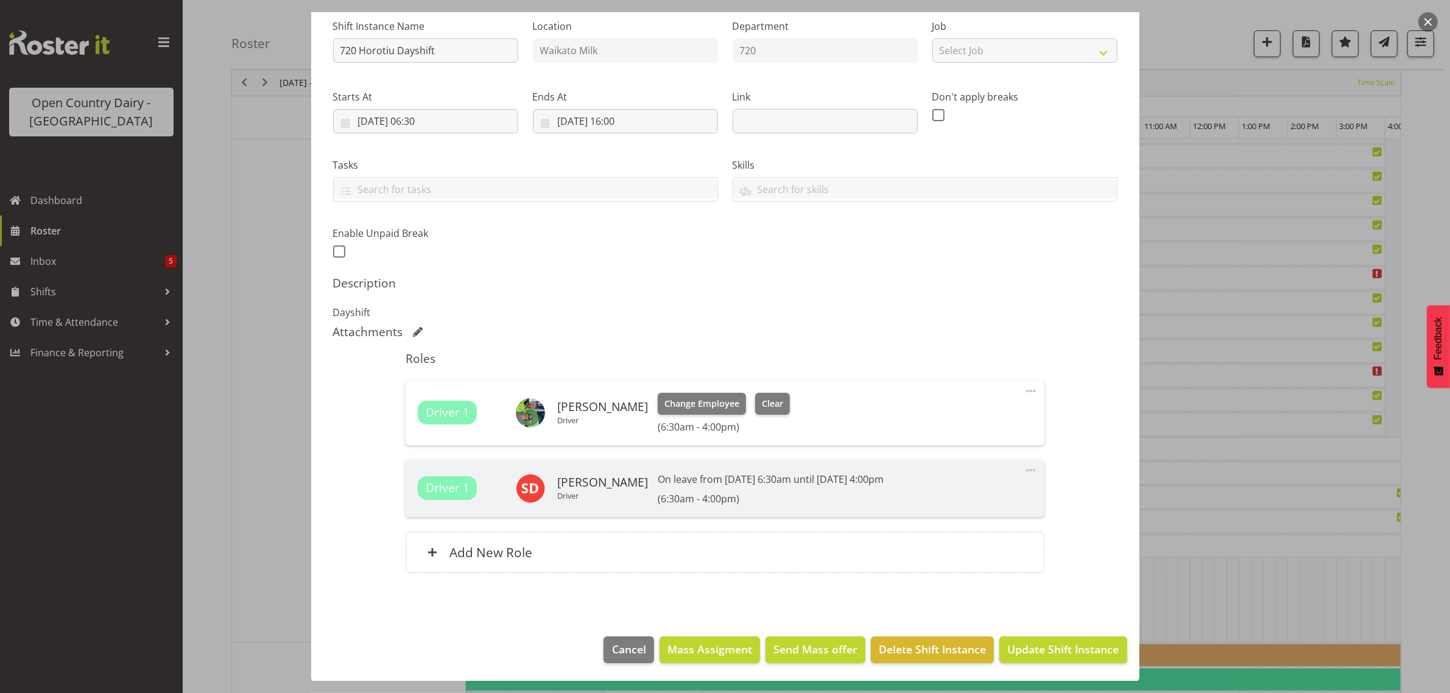
scroll to position [917, 0]
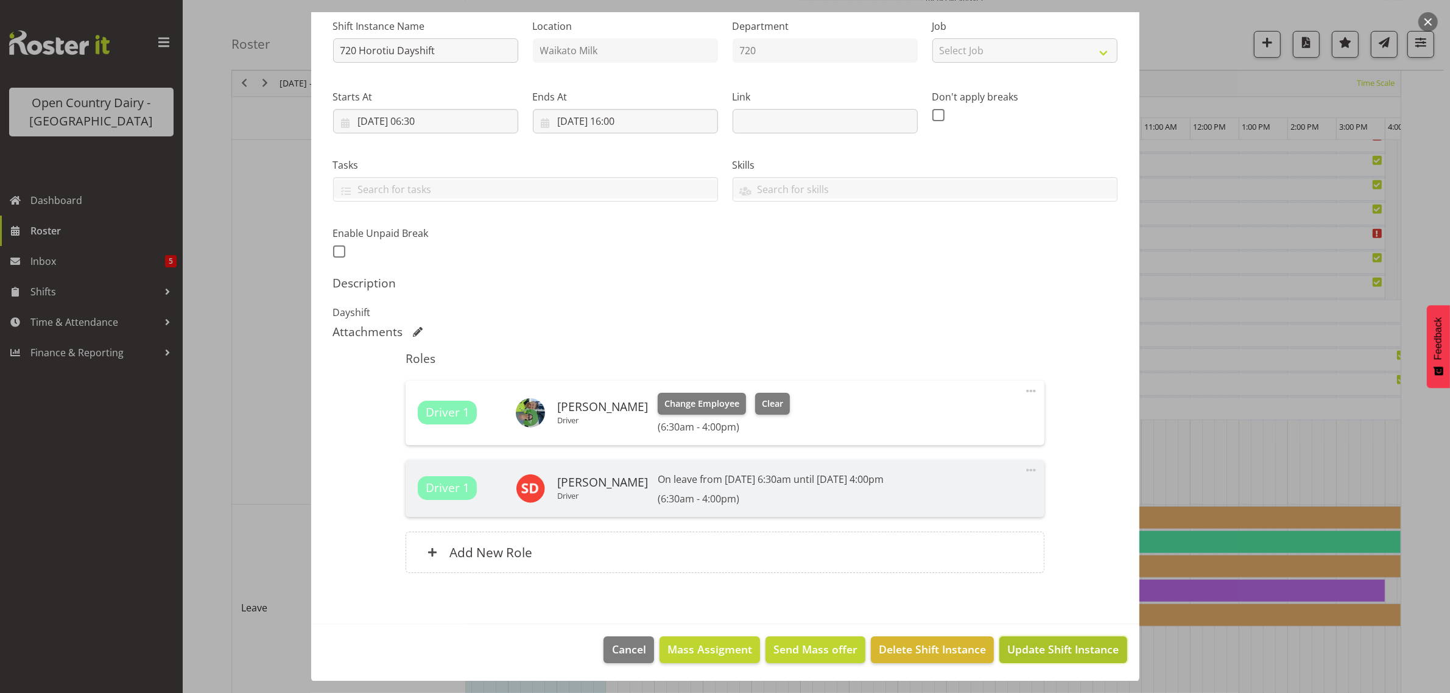
click at [1060, 654] on span "Update Shift Instance" at bounding box center [1062, 649] width 111 height 16
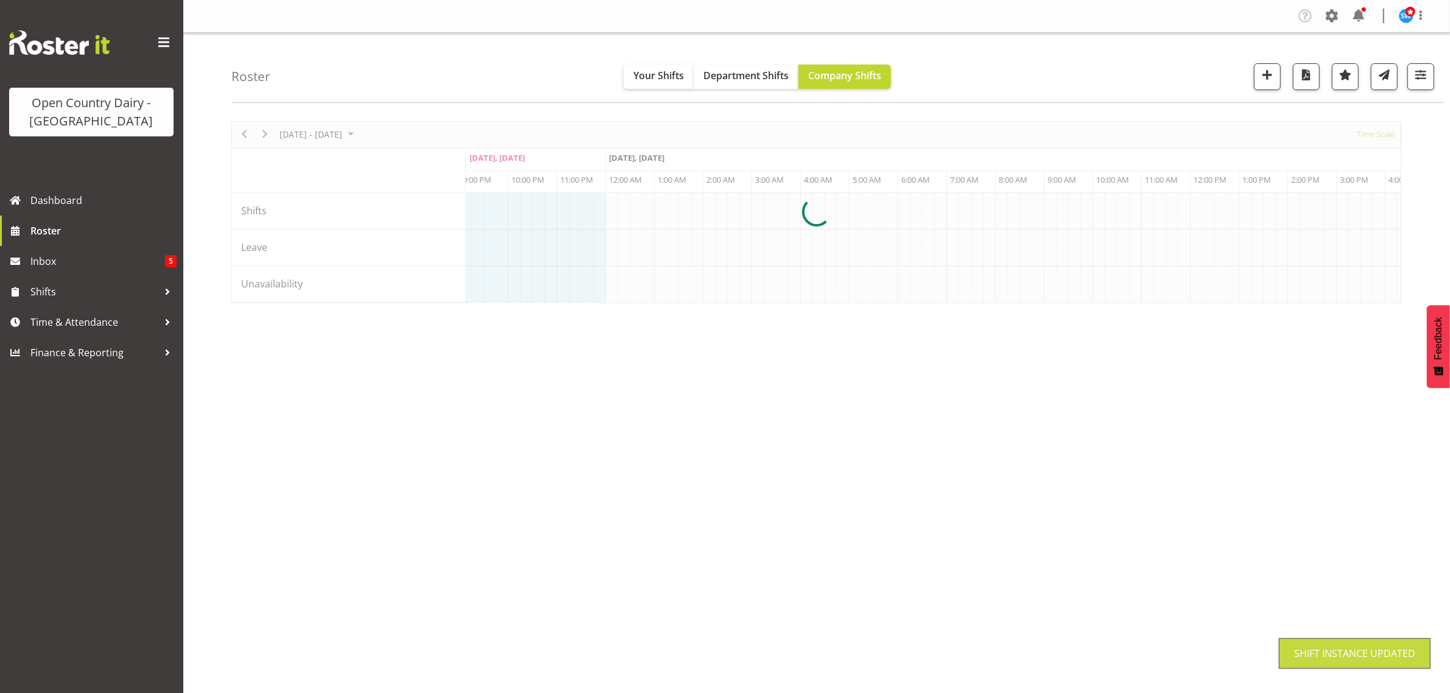
scroll to position [0, 0]
